Goal: Information Seeking & Learning: Learn about a topic

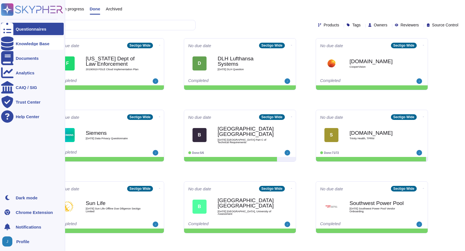
click at [18, 45] on div "Knowledge Base" at bounding box center [33, 44] width 34 height 4
